Goal: Transaction & Acquisition: Purchase product/service

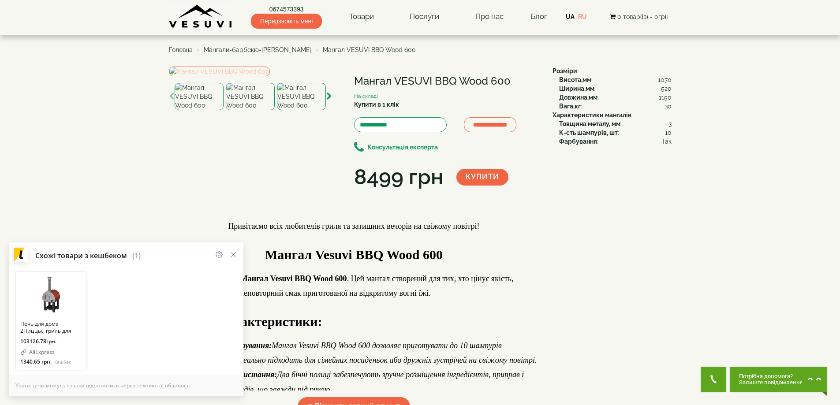
click at [270, 76] on img at bounding box center [219, 72] width 101 height 10
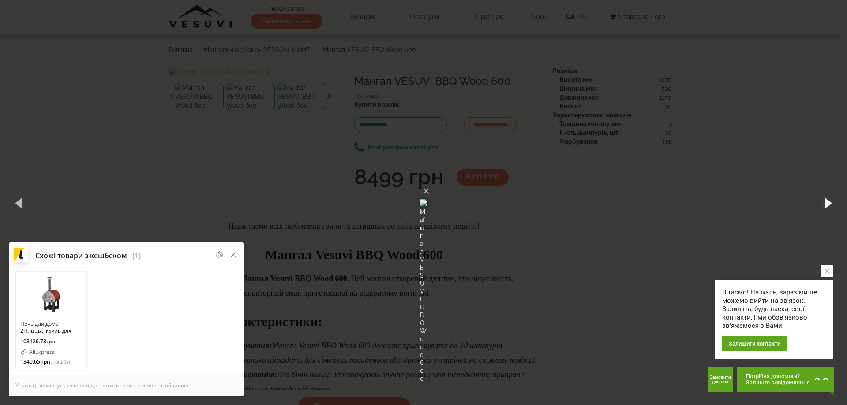
click at [828, 203] on button "button" at bounding box center [827, 203] width 40 height 49
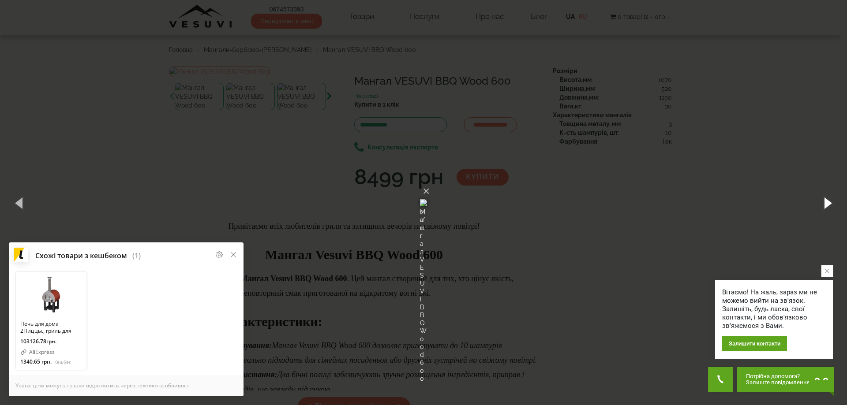
click at [828, 203] on button "button" at bounding box center [827, 203] width 40 height 49
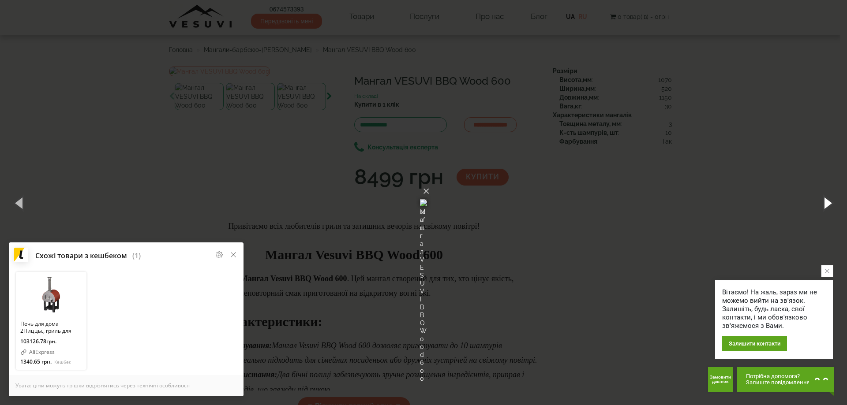
click at [828, 203] on button "button" at bounding box center [827, 203] width 40 height 49
click at [430, 182] on button "×" at bounding box center [426, 191] width 7 height 19
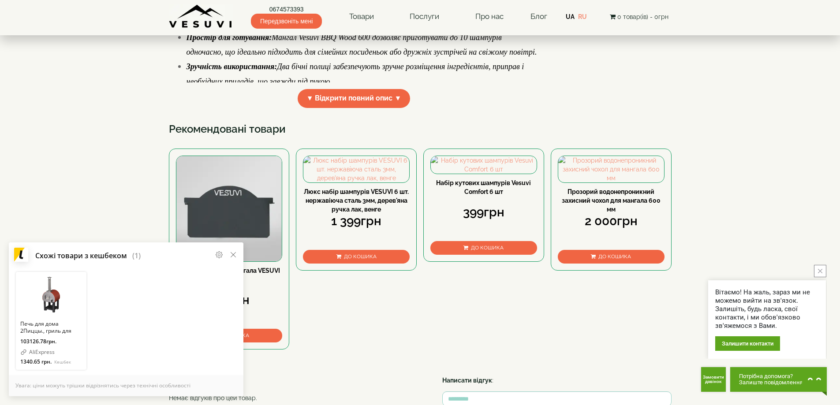
scroll to position [309, 0]
click at [398, 108] on span "▼ Відкрити повний опис ▼" at bounding box center [354, 98] width 113 height 19
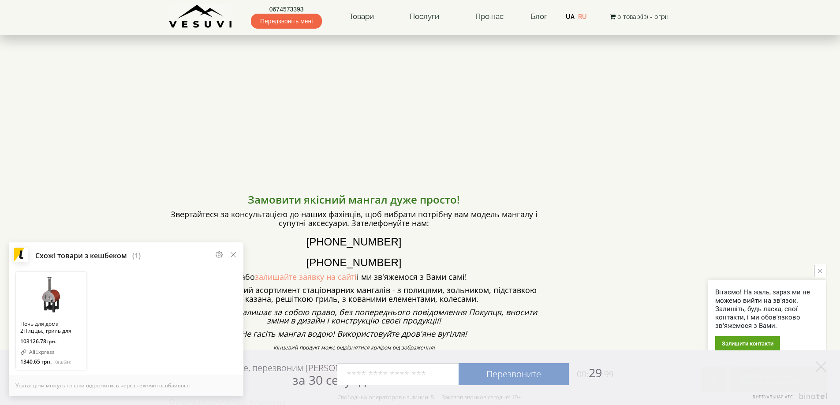
scroll to position [750, 0]
click at [234, 252] on icon at bounding box center [233, 254] width 7 height 7
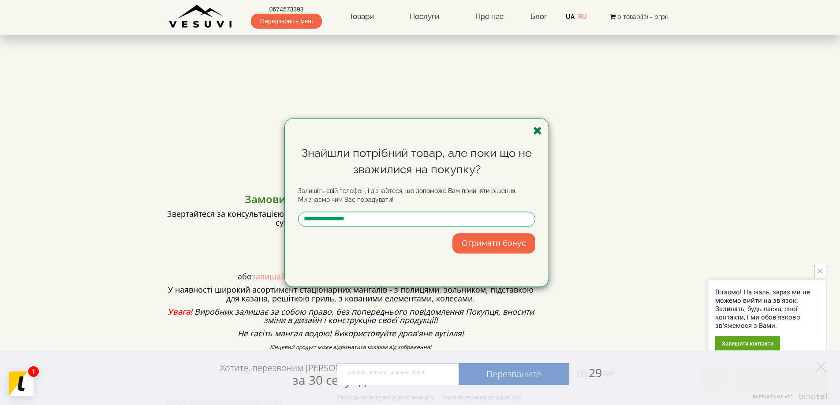
click at [538, 135] on icon "button" at bounding box center [537, 130] width 9 height 11
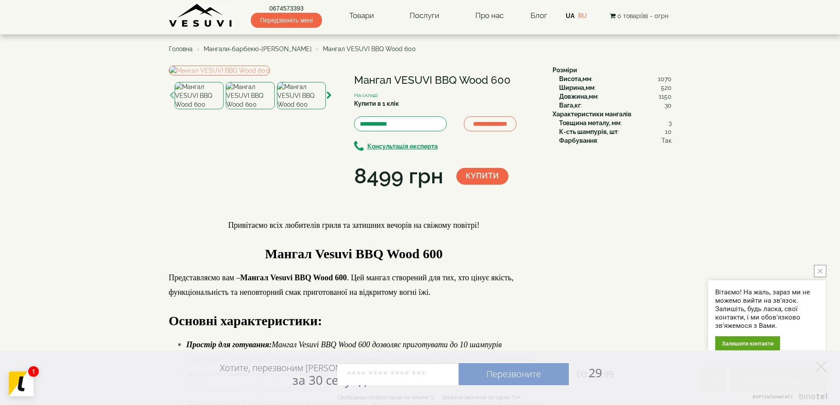
scroll to position [0, 0]
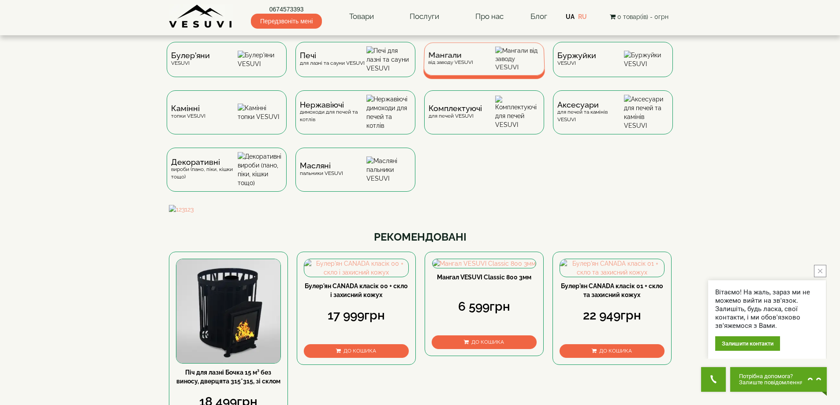
click at [470, 74] on div "Мангали від заводу VESUVI" at bounding box center [484, 58] width 122 height 33
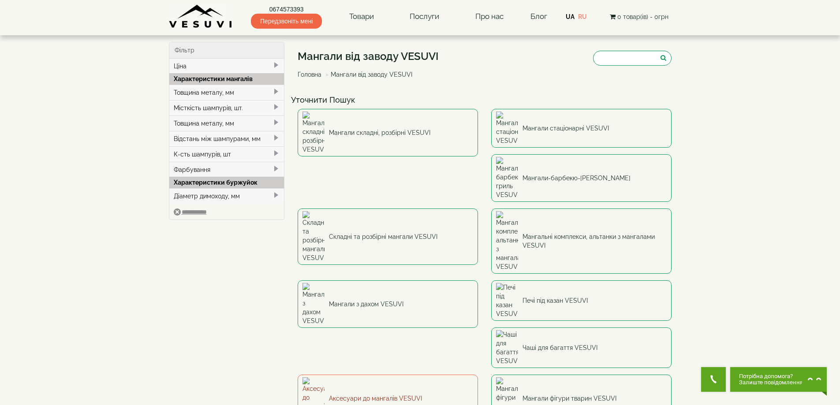
click at [385, 375] on link "Аксесуари до мангалів VESUVI" at bounding box center [388, 399] width 180 height 48
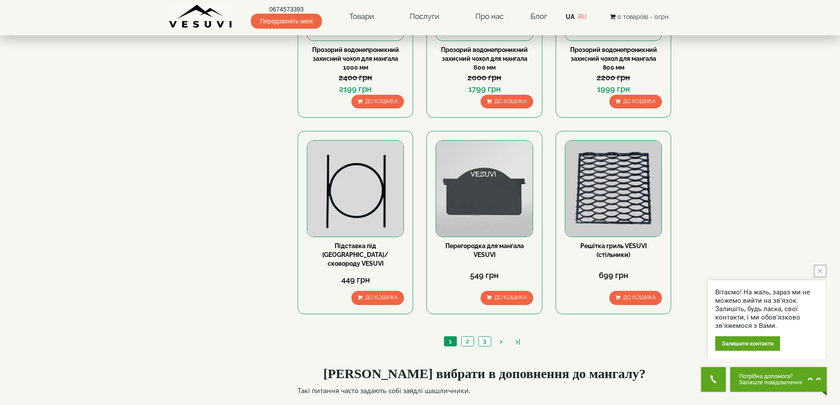
scroll to position [794, 0]
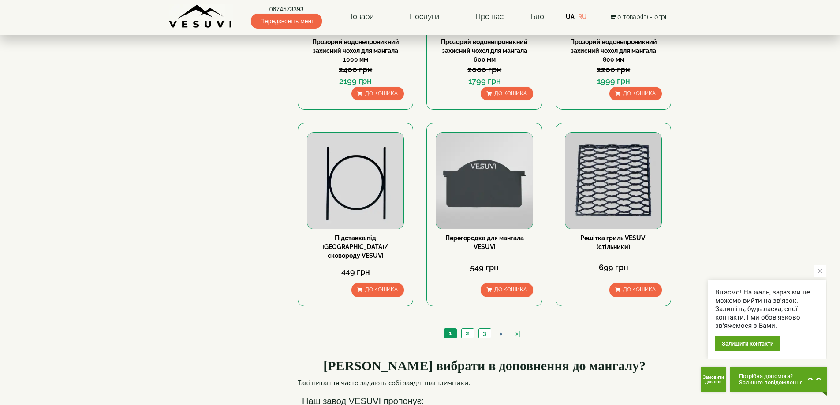
click at [502, 330] on link ">" at bounding box center [501, 334] width 12 height 9
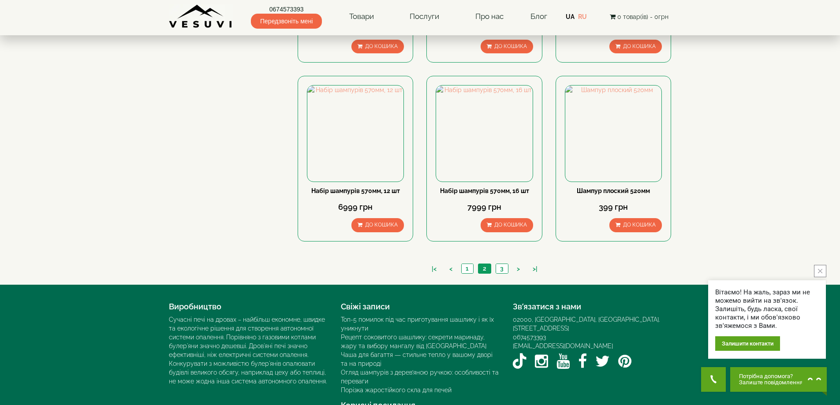
scroll to position [811, 0]
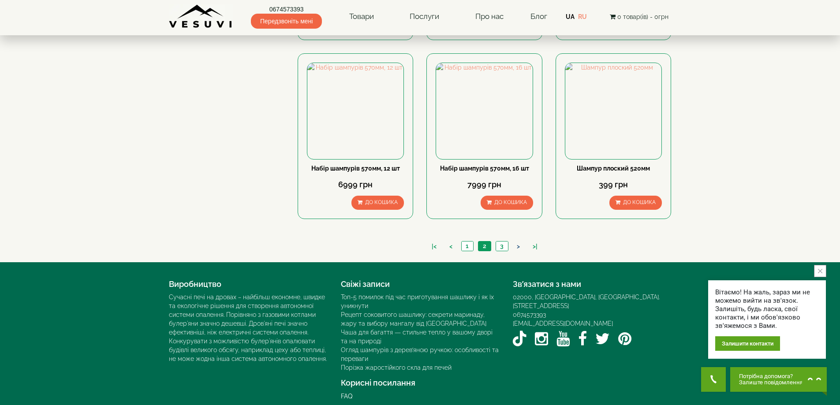
click at [519, 242] on link ">" at bounding box center [519, 246] width 12 height 9
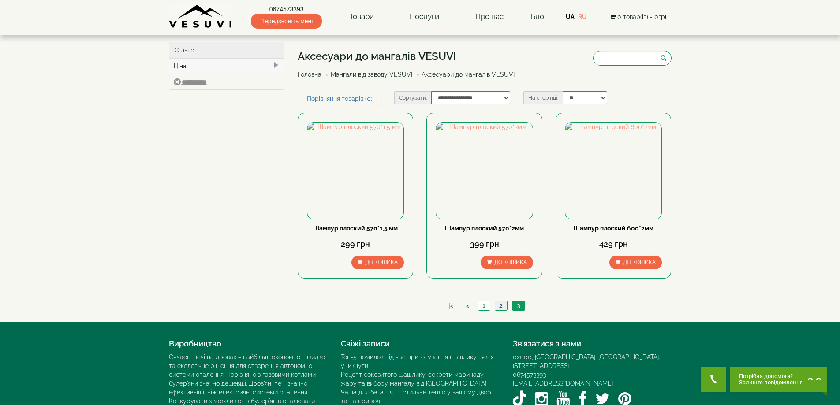
click at [498, 304] on link "2" at bounding box center [501, 305] width 12 height 9
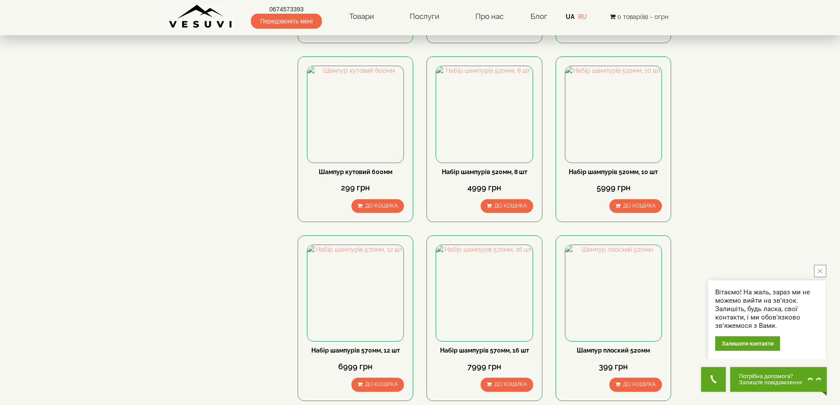
scroll to position [811, 0]
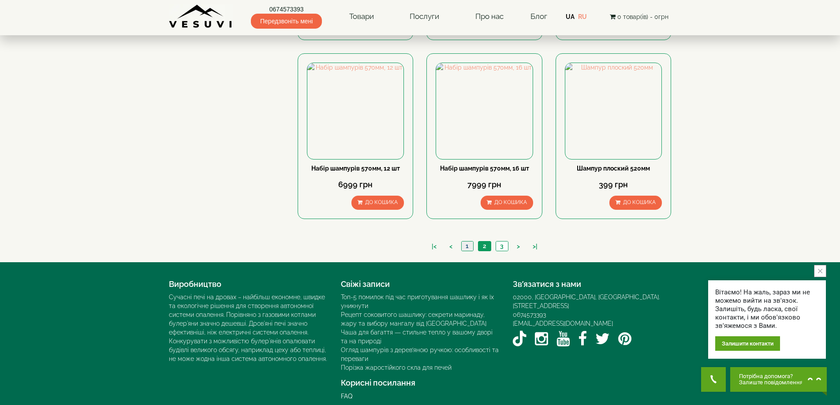
click at [465, 242] on link "1" at bounding box center [467, 246] width 12 height 9
